Goal: Task Accomplishment & Management: Manage account settings

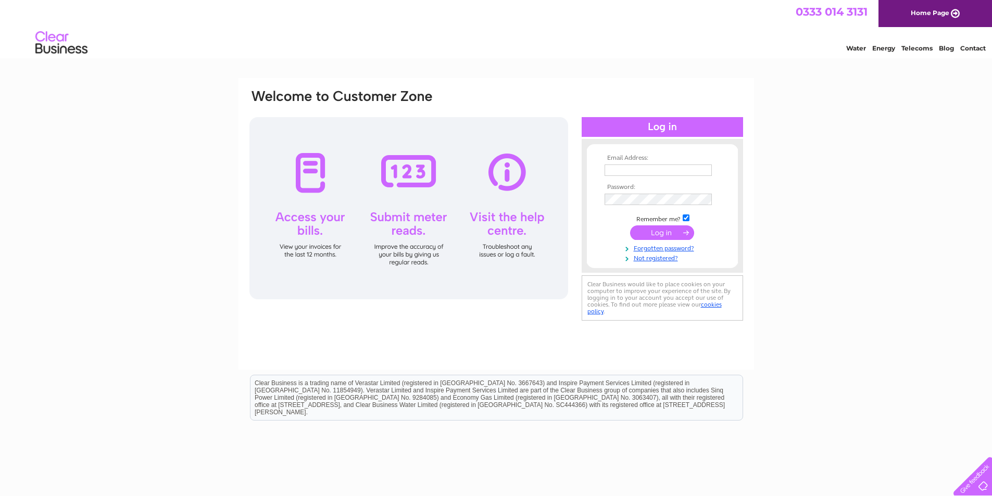
type input "accounts@10hotel.co.uk"
click at [657, 232] on input "submit" at bounding box center [662, 233] width 64 height 15
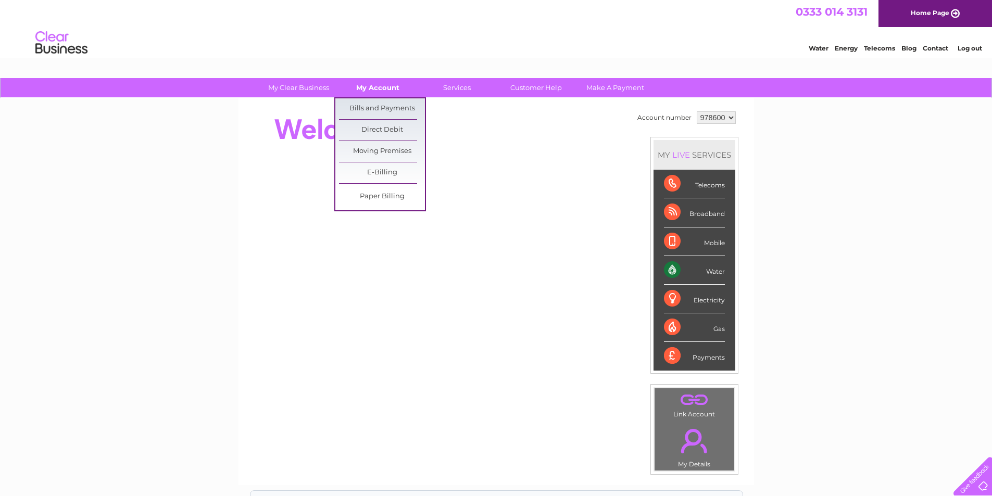
click at [376, 92] on link "My Account" at bounding box center [378, 87] width 86 height 19
click at [379, 108] on link "Bills and Payments" at bounding box center [382, 108] width 86 height 21
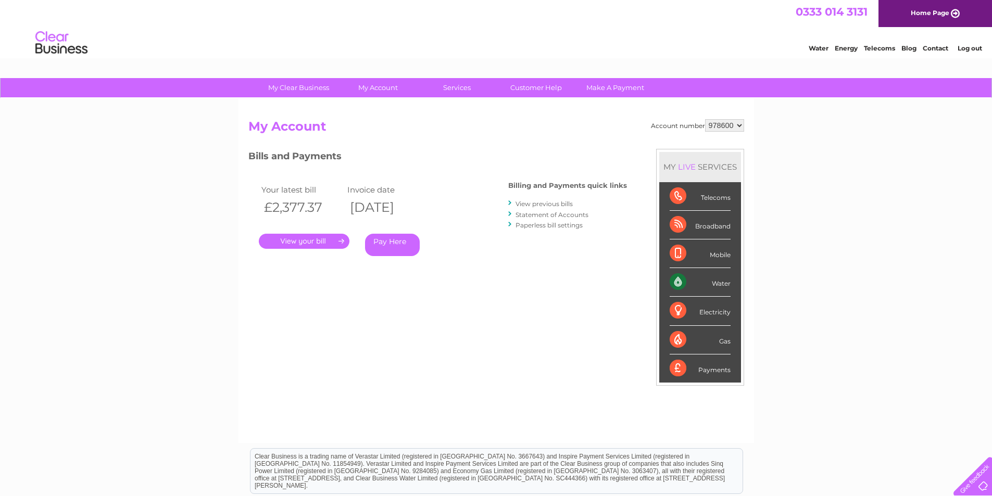
click at [542, 206] on link "View previous bills" at bounding box center [544, 204] width 57 height 8
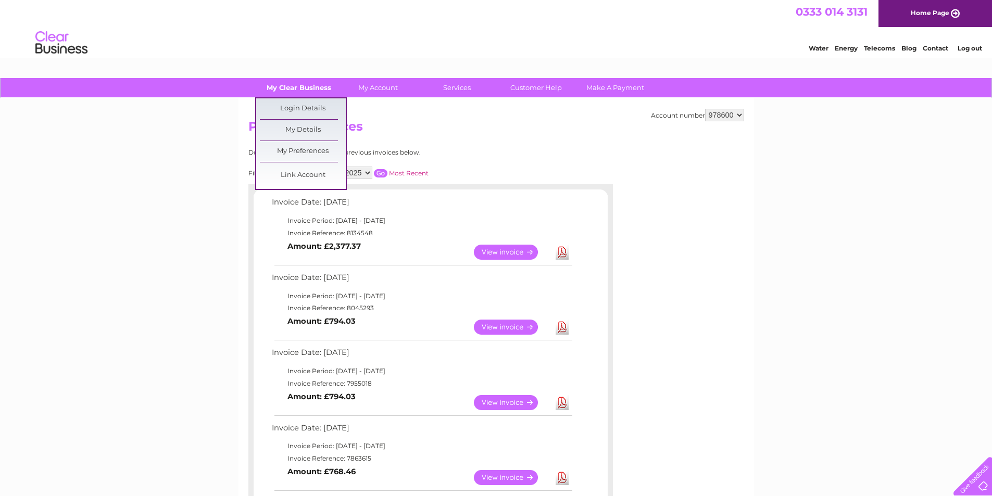
click at [293, 92] on link "My Clear Business" at bounding box center [299, 87] width 86 height 19
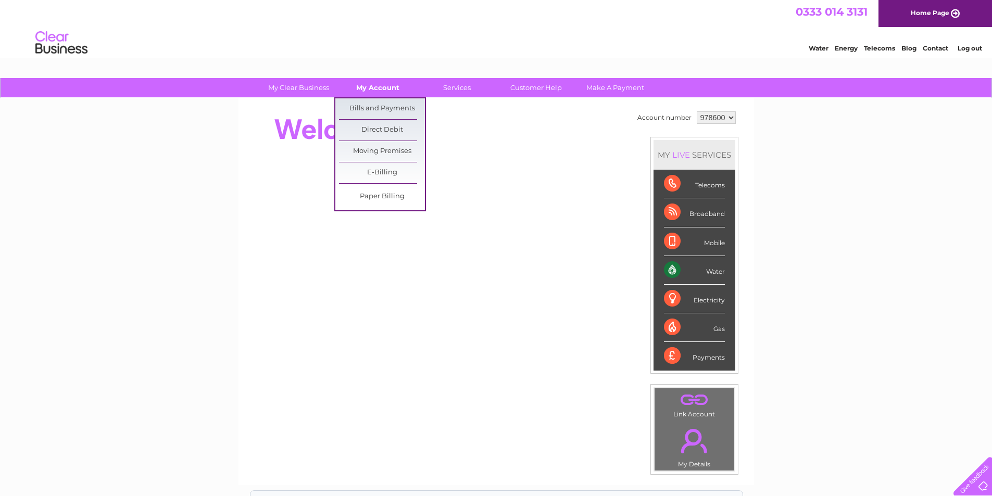
click at [372, 88] on link "My Account" at bounding box center [378, 87] width 86 height 19
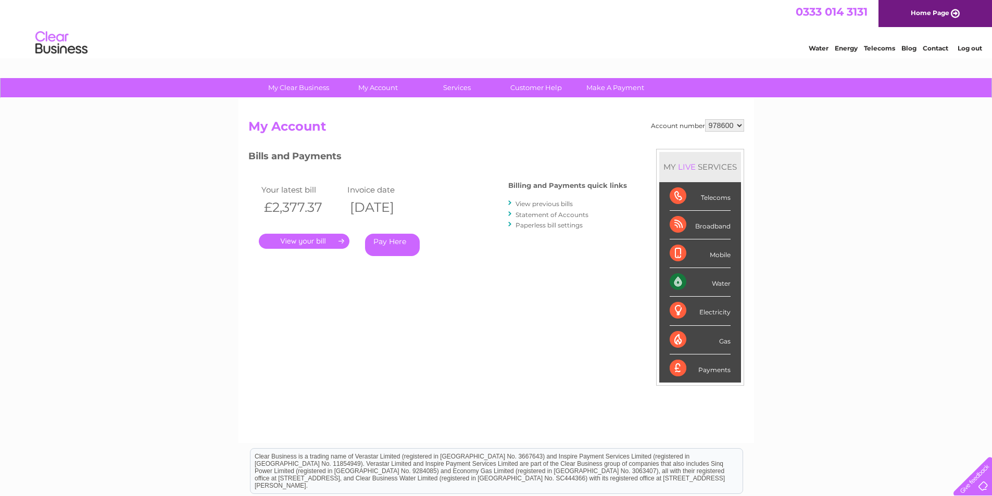
click at [969, 48] on link "Log out" at bounding box center [970, 48] width 24 height 8
